Goal: Task Accomplishment & Management: Manage account settings

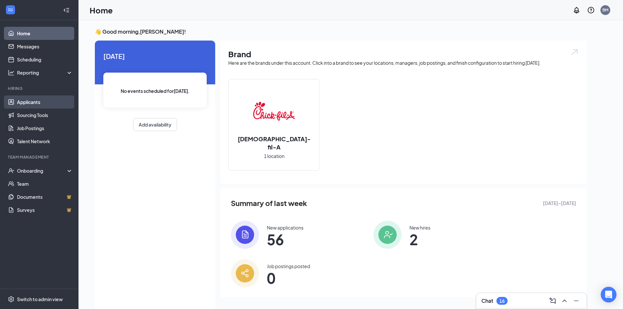
click at [36, 104] on link "Applicants" at bounding box center [45, 102] width 56 height 13
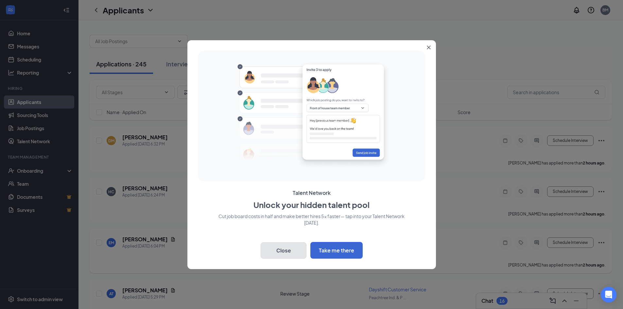
click at [291, 252] on button "Close" at bounding box center [284, 250] width 46 height 16
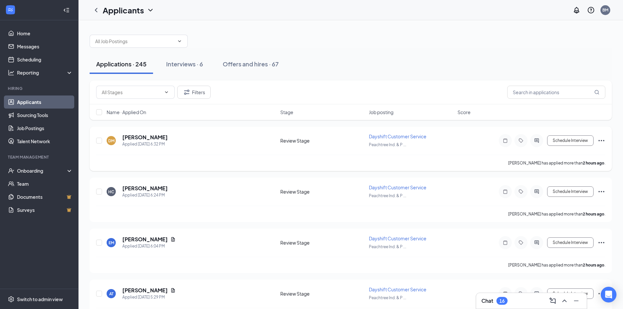
click at [406, 133] on div "Dayshift Customer Service" at bounding box center [411, 136] width 85 height 7
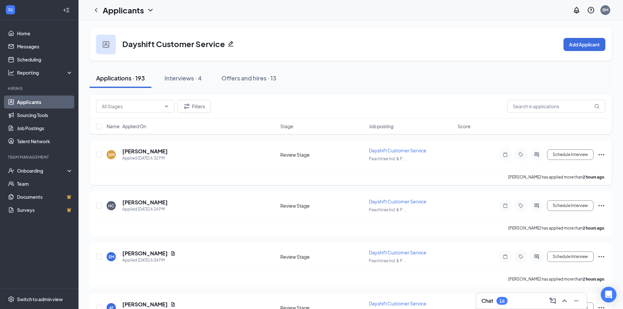
click at [603, 154] on icon "Ellipses" at bounding box center [602, 155] width 8 height 8
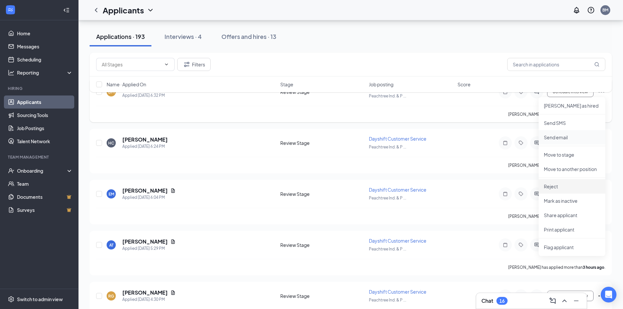
scroll to position [65, 0]
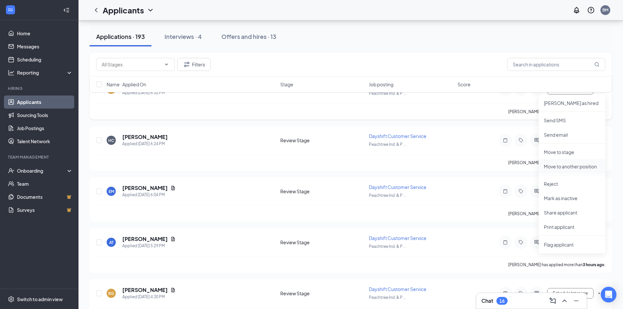
click at [573, 168] on p "Move to another position" at bounding box center [572, 166] width 56 height 7
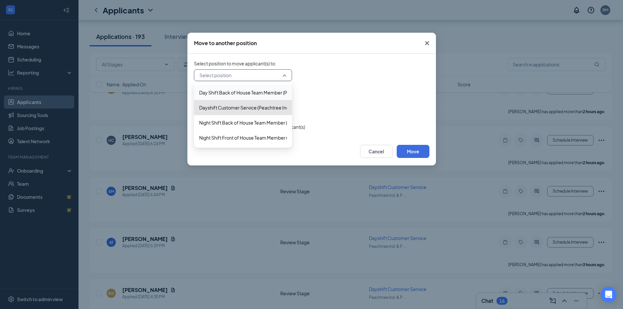
click at [222, 77] on input "search" at bounding box center [241, 75] width 86 height 11
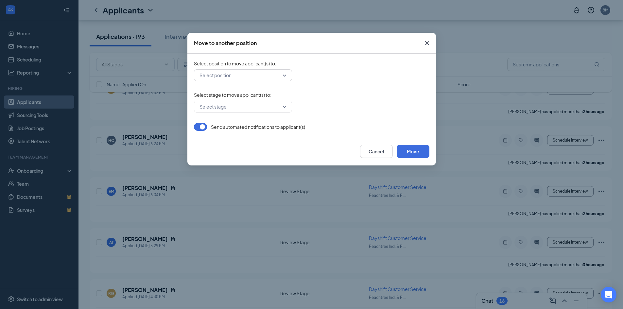
drag, startPoint x: 397, startPoint y: 46, endPoint x: 380, endPoint y: 52, distance: 18.0
click at [396, 46] on div "Move to another position" at bounding box center [311, 43] width 249 height 21
click at [241, 103] on input "search" at bounding box center [241, 106] width 86 height 11
click at [256, 76] on input "search" at bounding box center [241, 75] width 86 height 11
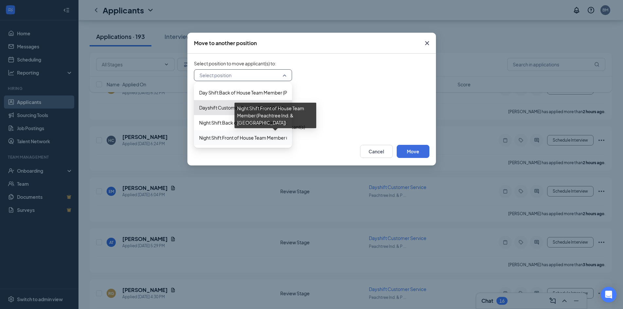
click at [261, 137] on span "Night Shift Front of House Team Member (Peachtree Ind. & [GEOGRAPHIC_DATA])" at bounding box center [286, 137] width 174 height 7
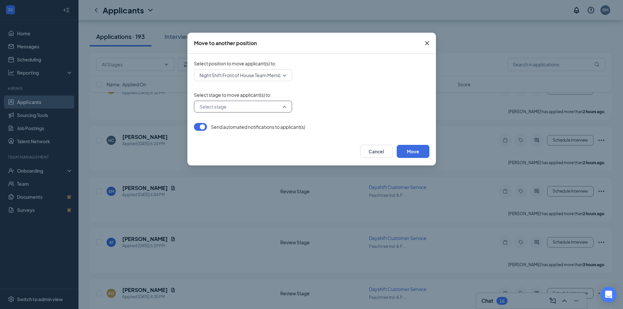
click at [256, 112] on input "search" at bounding box center [241, 106] width 86 height 11
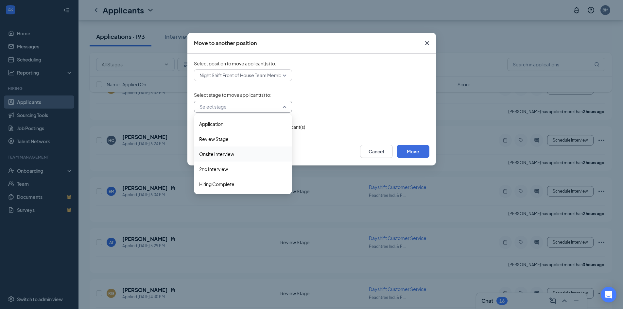
click at [234, 153] on span "Onsite Interview" at bounding box center [216, 153] width 35 height 7
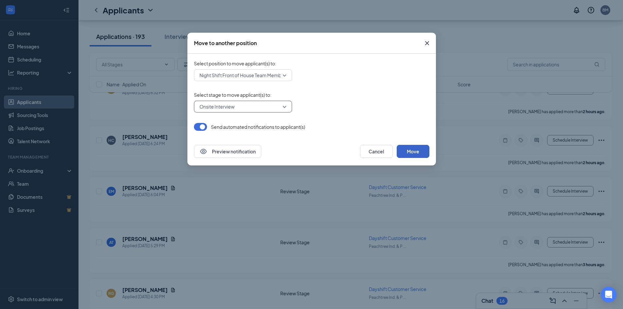
click at [410, 155] on button "Move" at bounding box center [413, 151] width 33 height 13
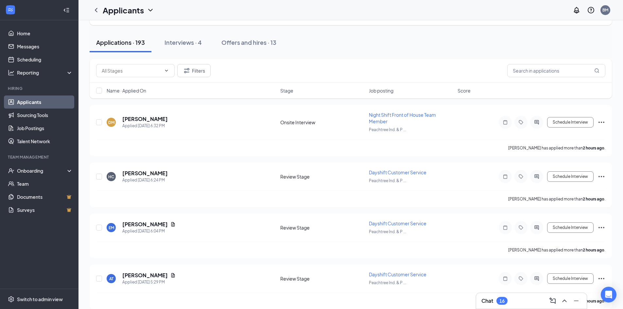
scroll to position [0, 0]
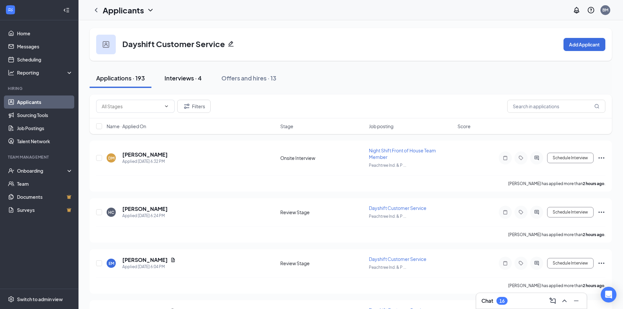
click at [206, 71] on button "Interviews · 4" at bounding box center [183, 78] width 50 height 20
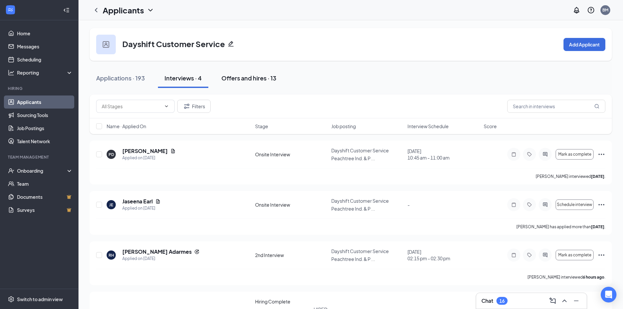
click at [254, 77] on div "Offers and hires · 13" at bounding box center [248, 78] width 55 height 8
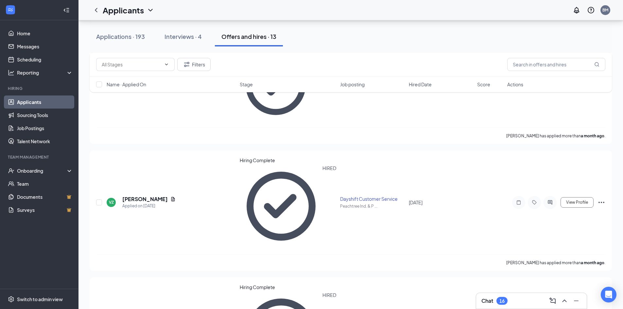
scroll to position [164, 0]
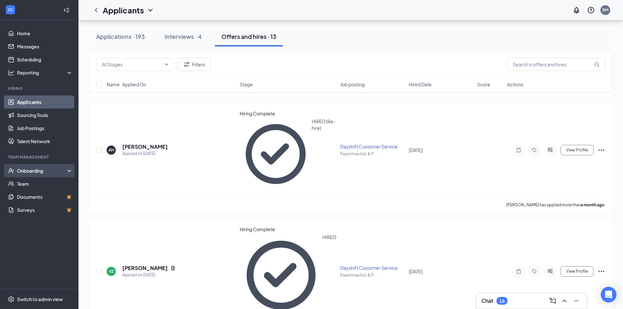
click at [45, 171] on div "Onboarding" at bounding box center [42, 170] width 50 height 7
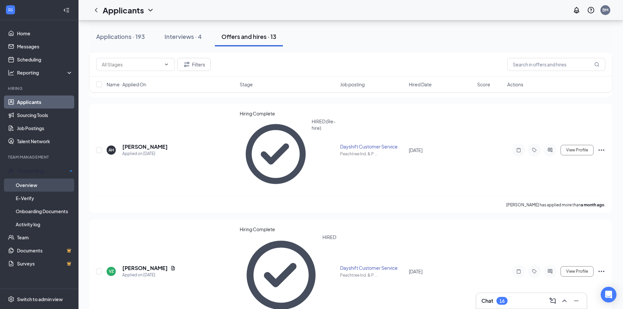
click at [54, 182] on link "Overview" at bounding box center [44, 185] width 57 height 13
